Goal: Task Accomplishment & Management: Complete application form

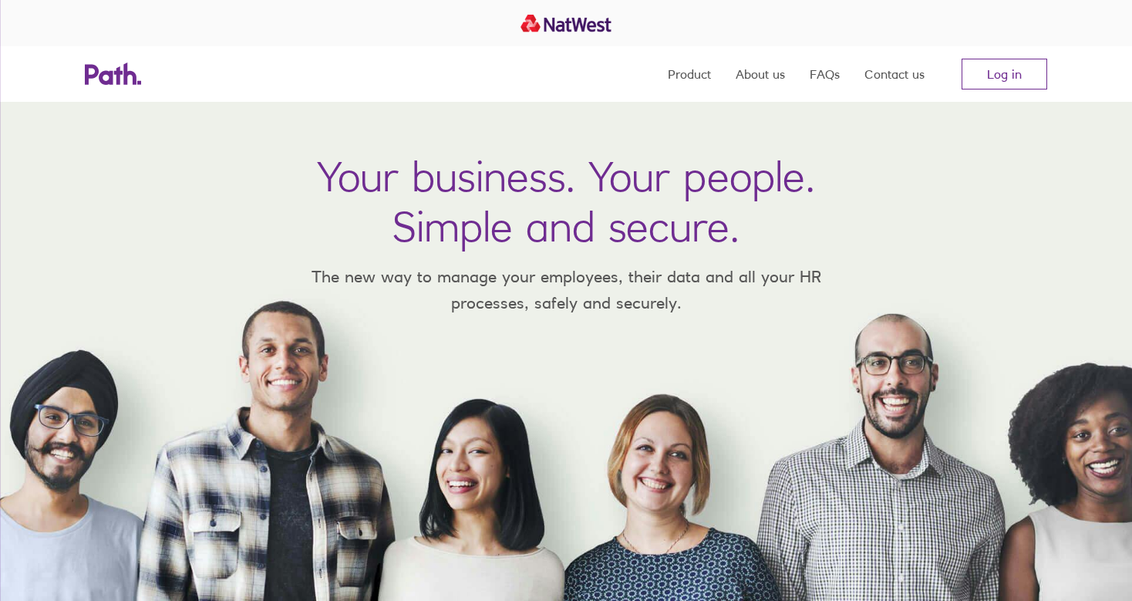
drag, startPoint x: 1000, startPoint y: 73, endPoint x: 995, endPoint y: 106, distance: 33.5
click at [1000, 68] on link "Log in" at bounding box center [1005, 74] width 86 height 31
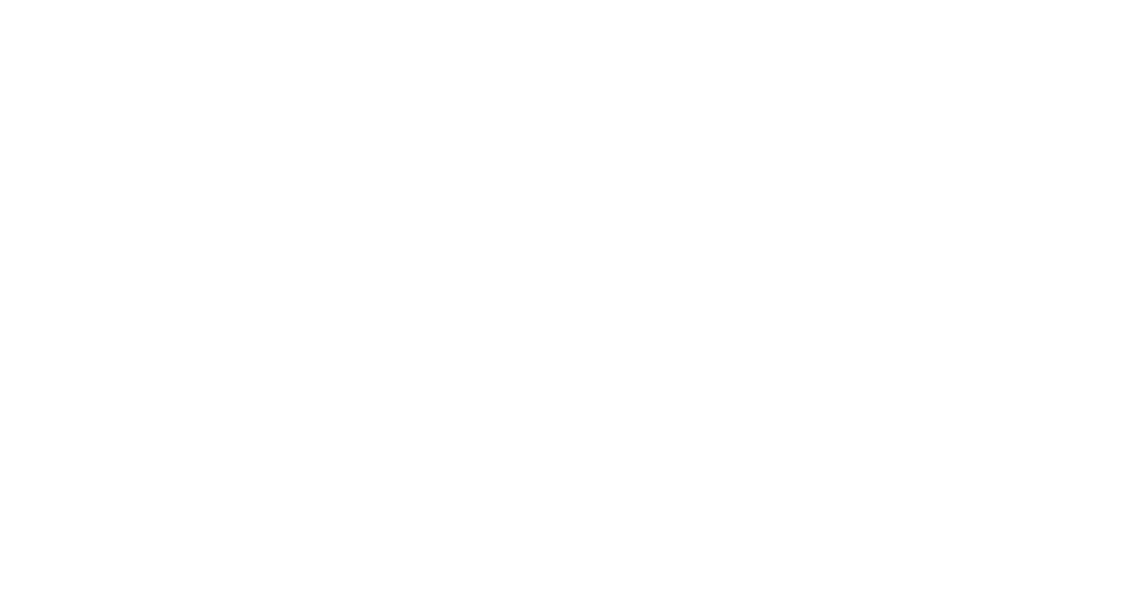
click at [156, 406] on div at bounding box center [572, 300] width 1145 height 601
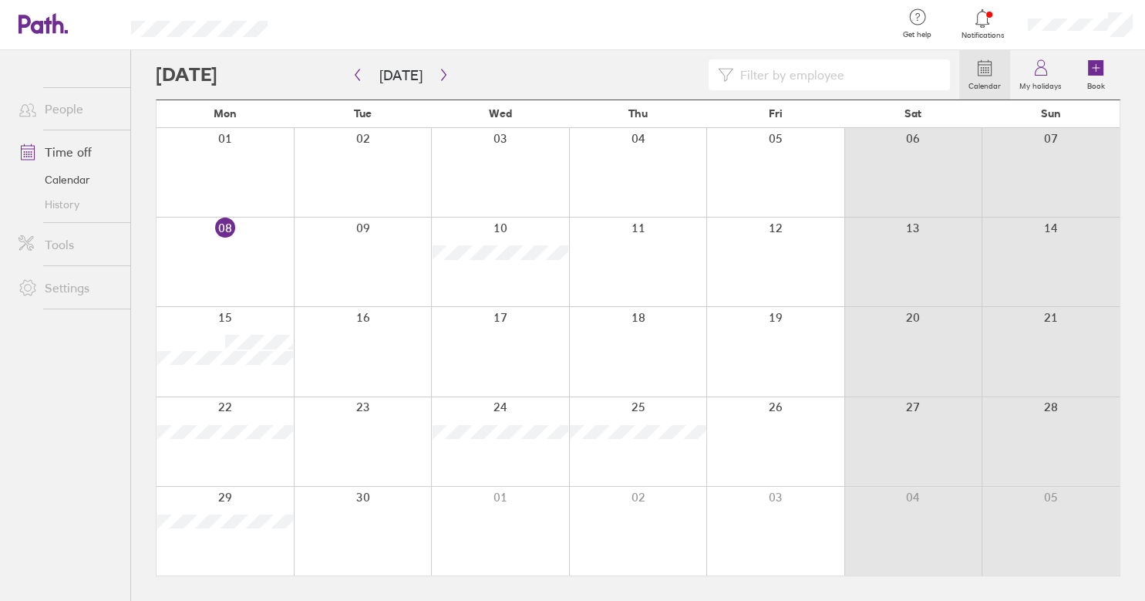
click at [750, 276] on div at bounding box center [775, 261] width 138 height 89
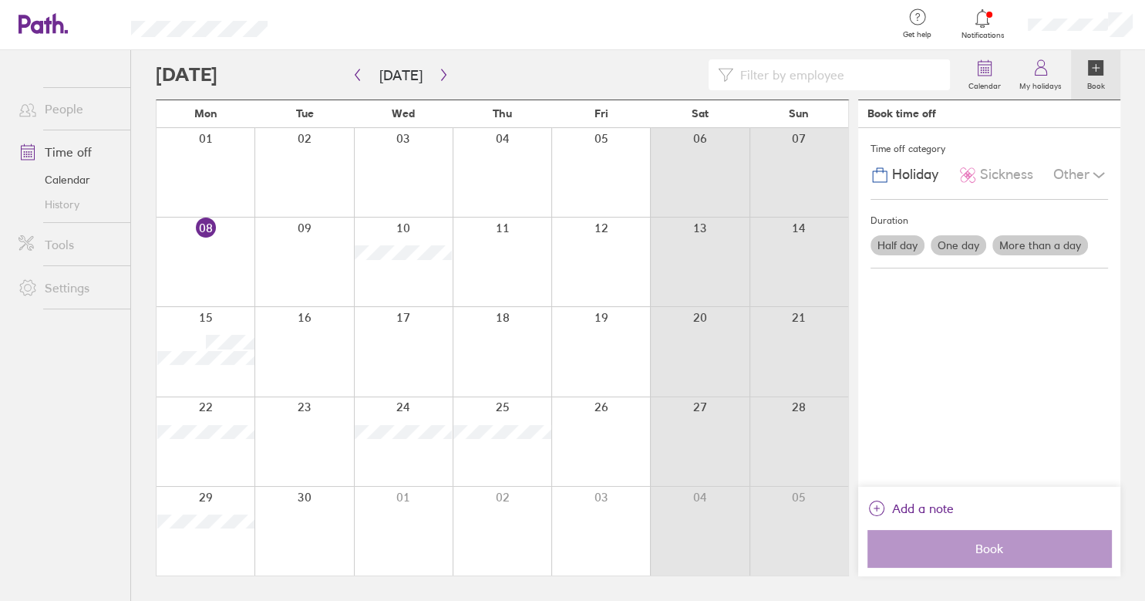
click at [892, 241] on label "Half day" at bounding box center [898, 245] width 54 height 20
click at [0, 0] on input "Half day" at bounding box center [0, 0] width 0 height 0
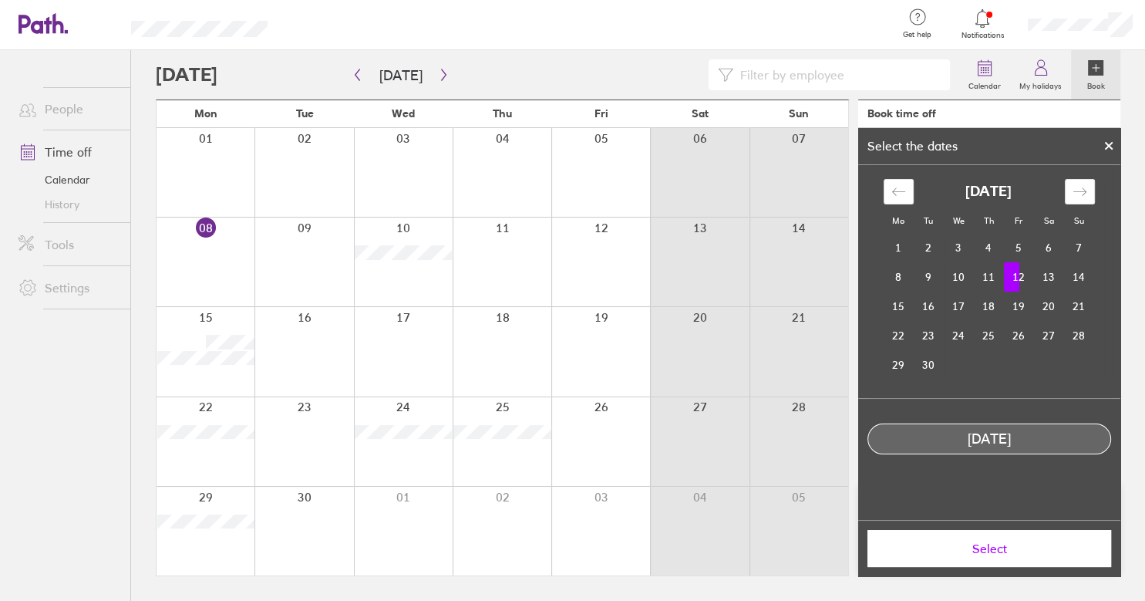
click at [984, 275] on td "11" at bounding box center [989, 276] width 30 height 29
click at [973, 551] on span "Select" at bounding box center [989, 548] width 222 height 14
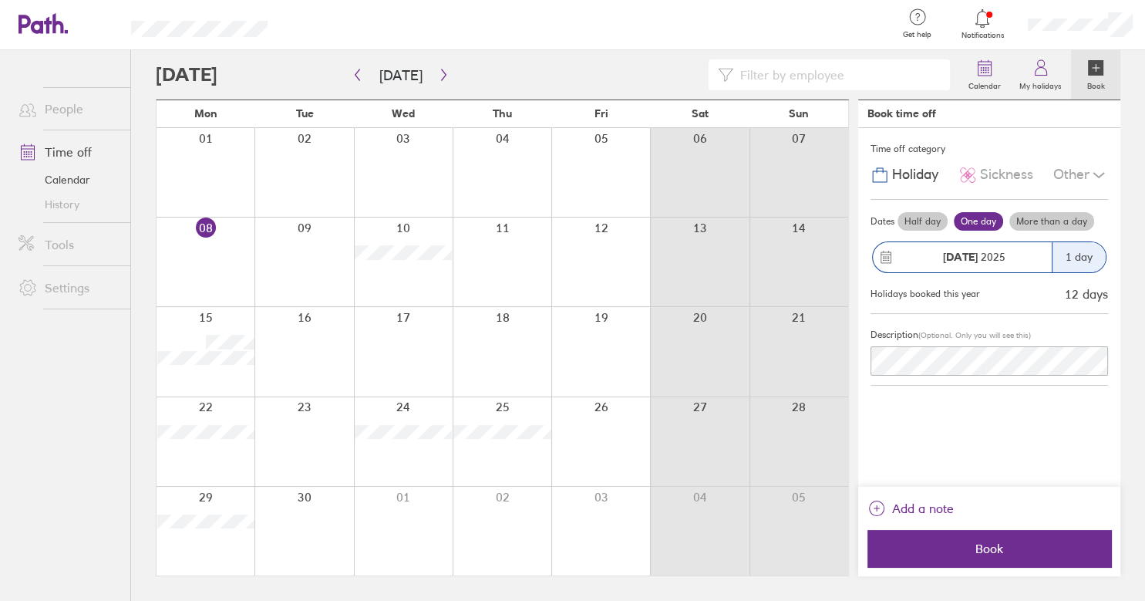
click at [915, 222] on label "Half day" at bounding box center [923, 221] width 50 height 19
click at [0, 0] on input "Half day" at bounding box center [0, 0] width 0 height 0
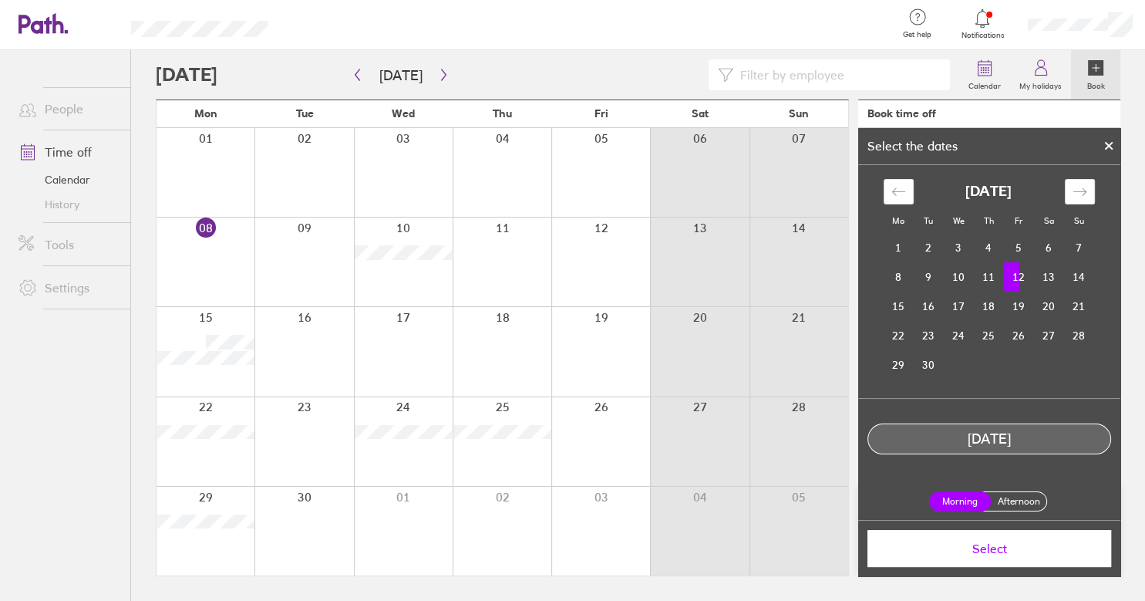
click at [1005, 497] on label "Afternoon" at bounding box center [1019, 501] width 62 height 19
click at [0, 0] on input "Afternoon" at bounding box center [0, 0] width 0 height 0
click at [1006, 551] on span "Select" at bounding box center [989, 548] width 222 height 14
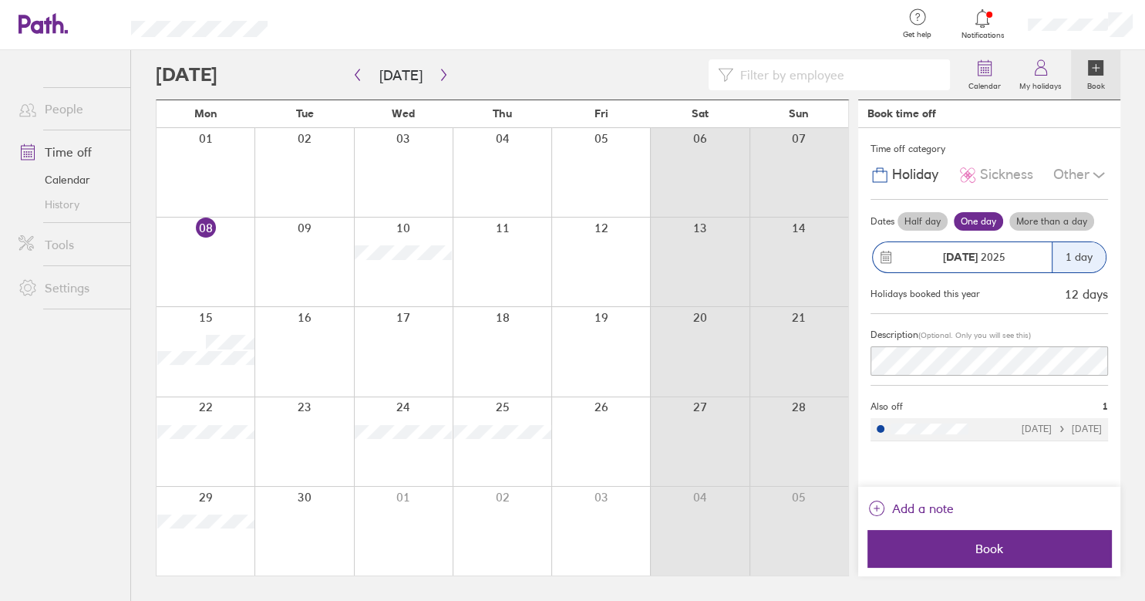
click at [919, 217] on label "Half day" at bounding box center [923, 221] width 50 height 19
click at [0, 0] on input "Half day" at bounding box center [0, 0] width 0 height 0
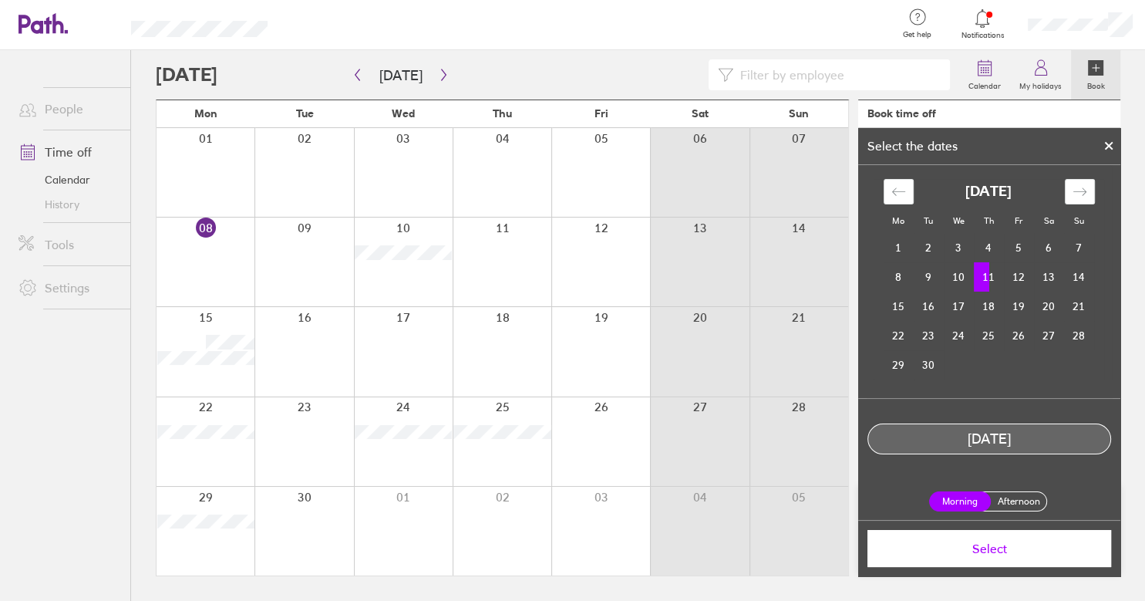
click at [1010, 501] on label "Afternoon" at bounding box center [1019, 501] width 62 height 19
click at [0, 0] on input "Afternoon" at bounding box center [0, 0] width 0 height 0
click at [993, 555] on span "Select" at bounding box center [989, 548] width 222 height 14
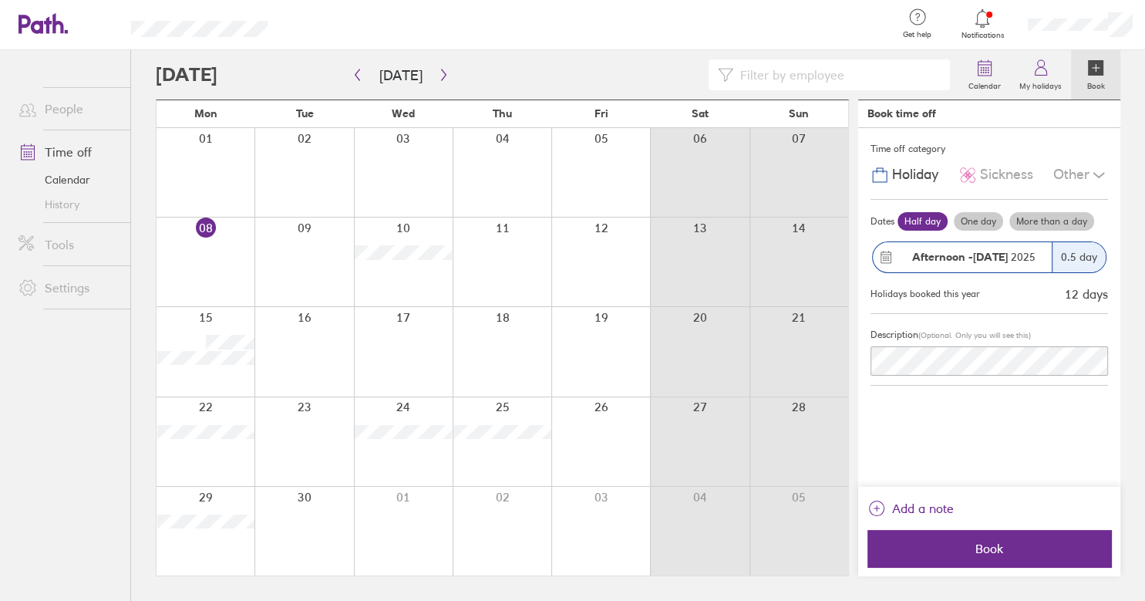
click at [958, 256] on strong "Afternoon -" at bounding box center [942, 257] width 61 height 14
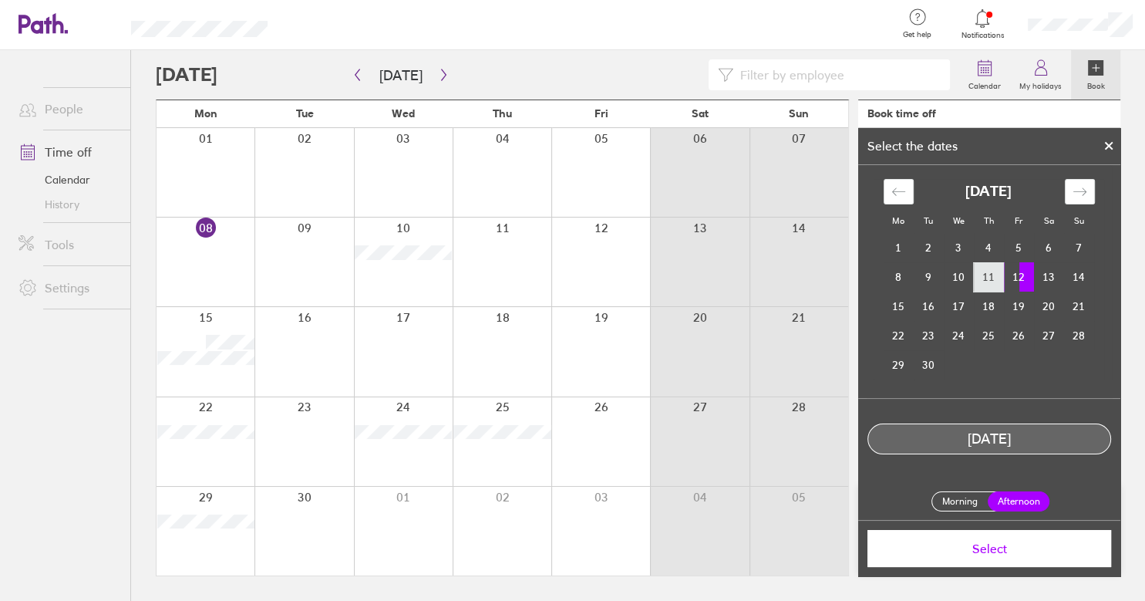
click at [986, 276] on td "11" at bounding box center [989, 276] width 30 height 29
click at [1008, 548] on span "Select" at bounding box center [989, 548] width 222 height 14
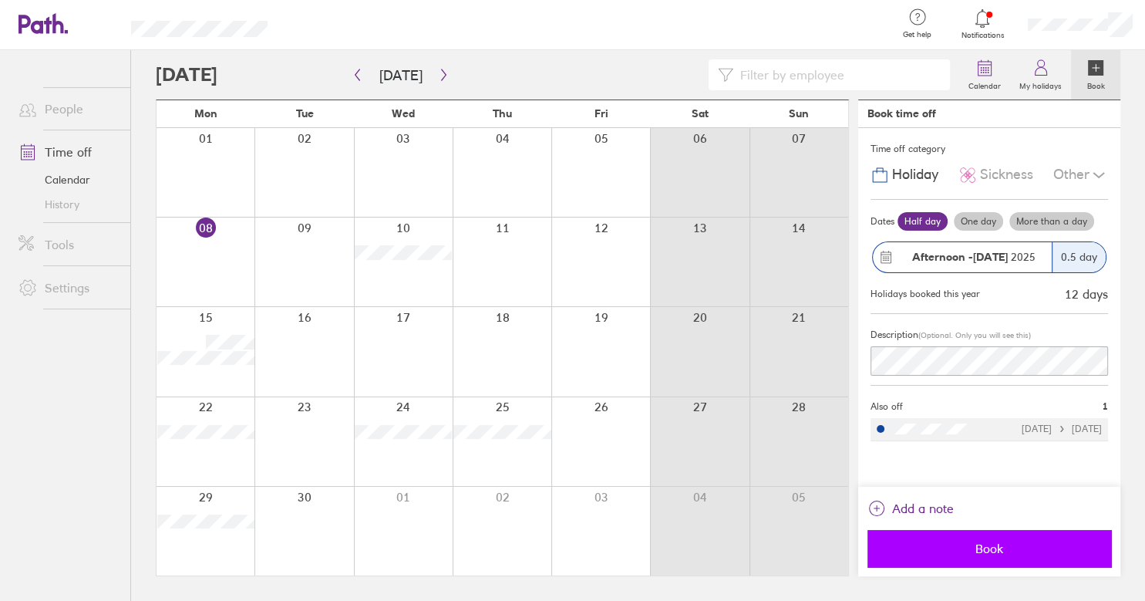
click at [997, 547] on span "Book" at bounding box center [989, 548] width 222 height 14
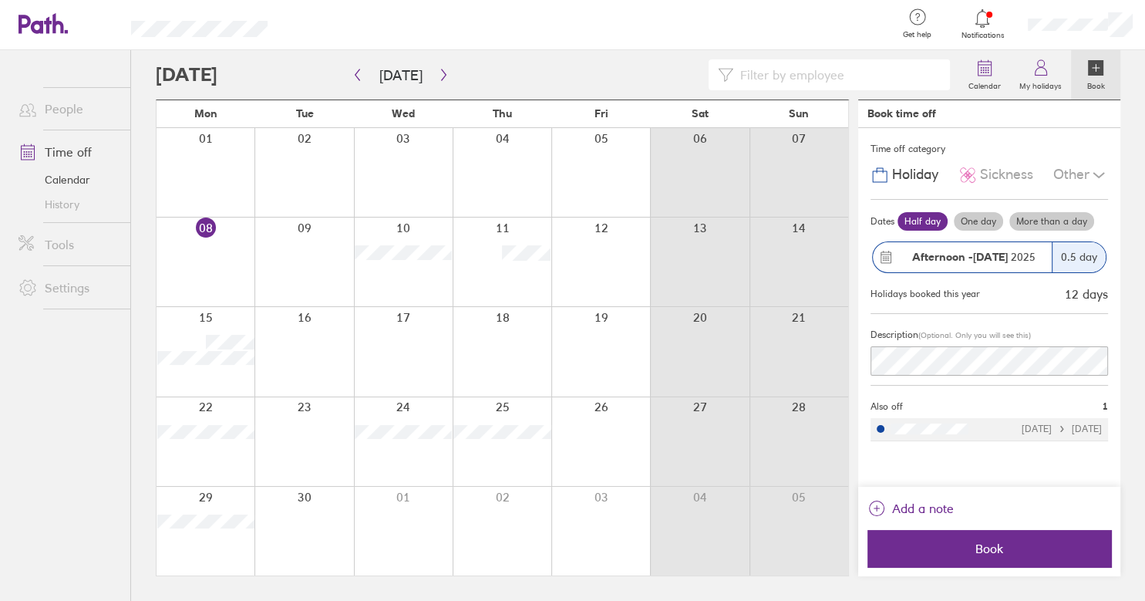
click at [35, 466] on ul "People Time off Calendar History Tools Settings" at bounding box center [65, 300] width 130 height 500
